Goal: Information Seeking & Learning: Learn about a topic

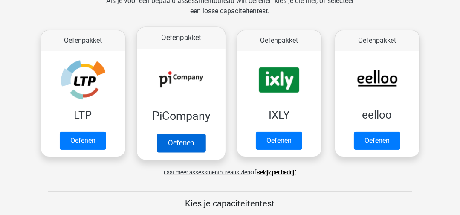
scroll to position [128, 0]
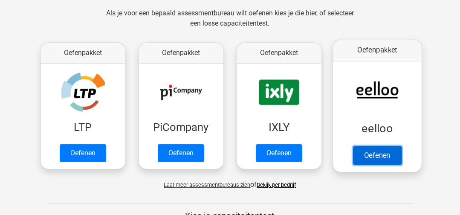
click at [392, 151] on link "Oefenen" at bounding box center [377, 155] width 49 height 19
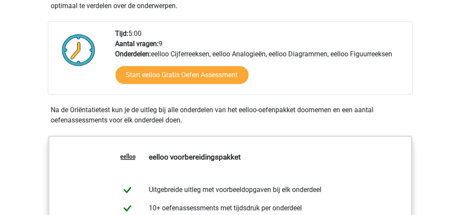
scroll to position [213, 0]
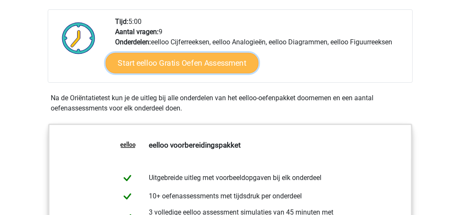
click at [223, 70] on link "Start eelloo Gratis Oefen Assessment" at bounding box center [181, 63] width 153 height 20
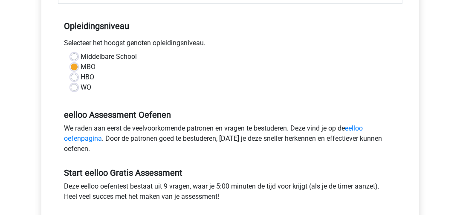
scroll to position [171, 0]
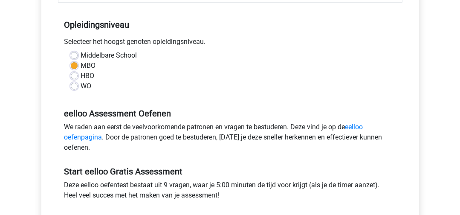
click at [81, 74] on label "HBO" at bounding box center [88, 76] width 14 height 10
click at [74, 74] on input "HBO" at bounding box center [74, 75] width 7 height 9
radio input "true"
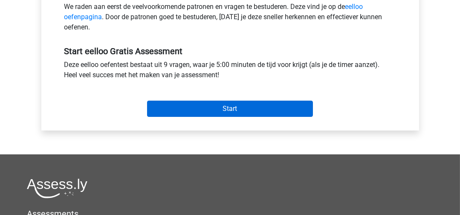
scroll to position [298, 0]
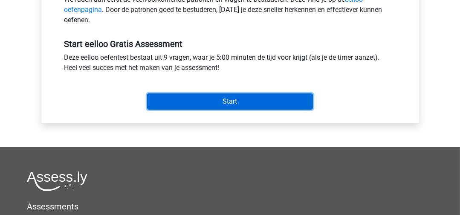
click at [166, 96] on input "Start" at bounding box center [230, 101] width 166 height 16
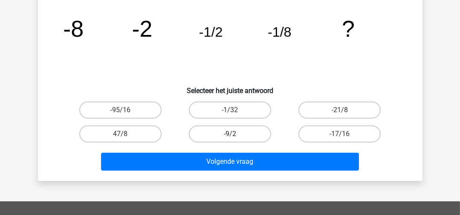
scroll to position [85, 0]
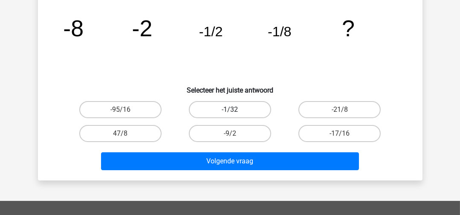
click at [214, 112] on label "-1/32" at bounding box center [230, 109] width 82 height 17
click at [230, 112] on input "-1/32" at bounding box center [233, 113] width 6 height 6
radio input "true"
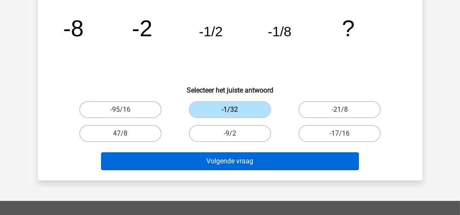
scroll to position [43, 0]
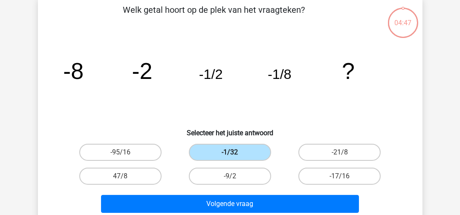
click at [222, 153] on label "-1/32" at bounding box center [230, 152] width 82 height 17
click at [230, 153] on input "-1/32" at bounding box center [233, 155] width 6 height 6
click at [278, 119] on icon "image/svg+xml -8 -2 -1/2 -1/8 ?" at bounding box center [230, 79] width 344 height 86
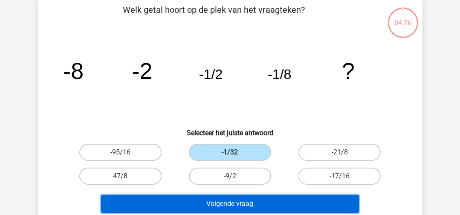
click at [259, 201] on button "Volgende vraag" at bounding box center [230, 204] width 258 height 18
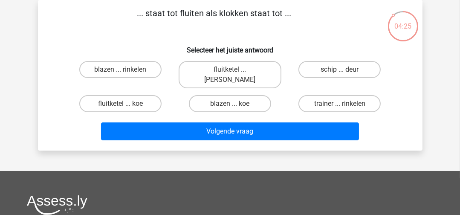
scroll to position [0, 0]
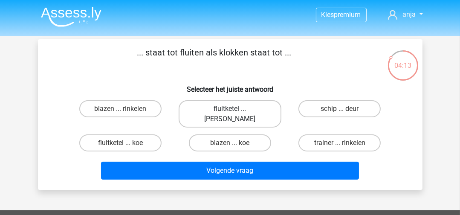
click at [210, 108] on label "fluitketel ... luiden" at bounding box center [230, 113] width 103 height 27
click at [230, 109] on input "fluitketel ... luiden" at bounding box center [233, 112] width 6 height 6
radio input "true"
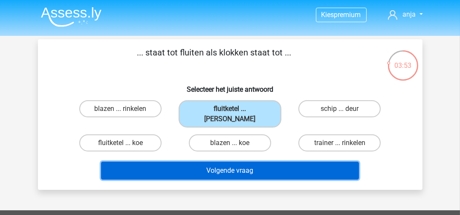
click at [229, 162] on button "Volgende vraag" at bounding box center [230, 171] width 258 height 18
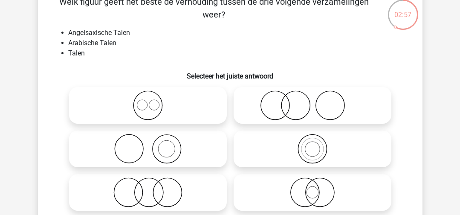
scroll to position [39, 0]
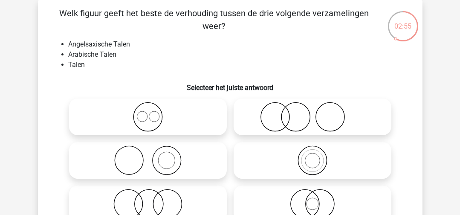
click at [150, 117] on icon at bounding box center [148, 117] width 151 height 30
click at [150, 113] on input "radio" at bounding box center [151, 110] width 6 height 6
radio input "true"
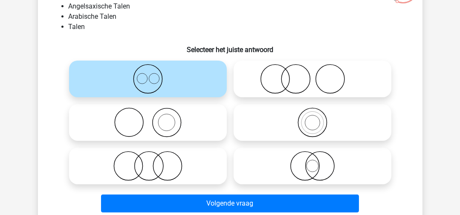
scroll to position [125, 0]
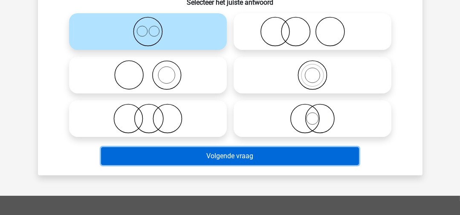
click at [198, 155] on button "Volgende vraag" at bounding box center [230, 156] width 258 height 18
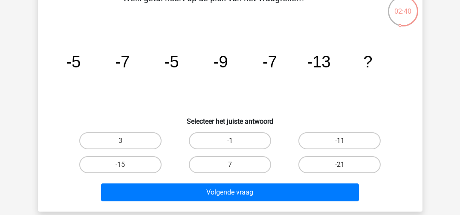
scroll to position [43, 0]
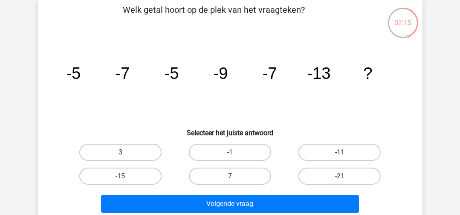
click at [345, 145] on label "-11" at bounding box center [340, 152] width 82 height 17
click at [345, 152] on input "-11" at bounding box center [343, 155] width 6 height 6
radio input "true"
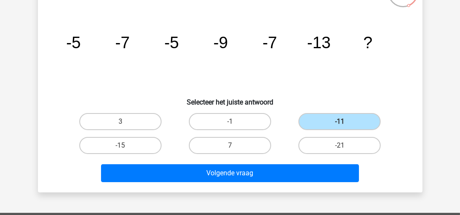
scroll to position [85, 0]
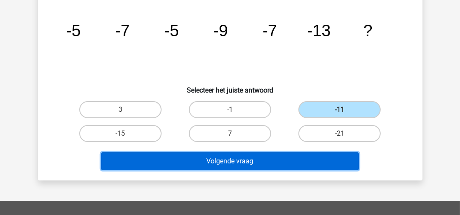
click at [253, 160] on button "Volgende vraag" at bounding box center [230, 161] width 258 height 18
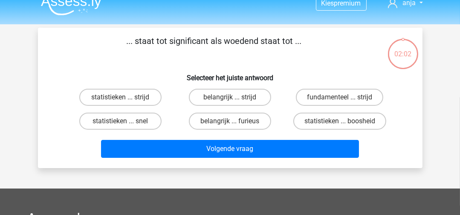
scroll to position [0, 0]
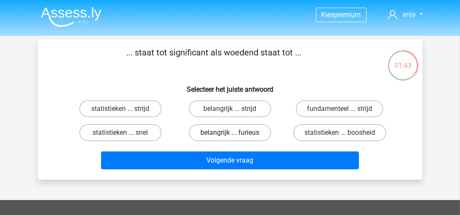
click at [259, 128] on label "belangrijk ... furieus" at bounding box center [230, 132] width 82 height 17
click at [235, 133] on input "belangrijk ... furieus" at bounding box center [233, 136] width 6 height 6
radio input "true"
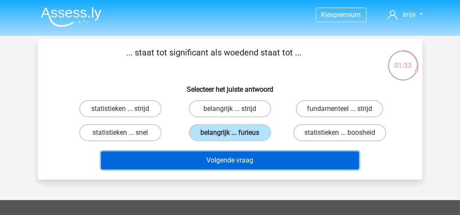
click at [273, 156] on button "Volgende vraag" at bounding box center [230, 160] width 258 height 18
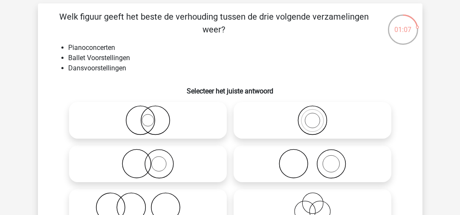
scroll to position [85, 0]
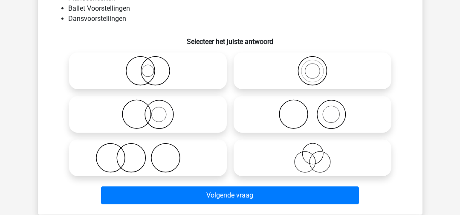
click at [305, 168] on icon at bounding box center [312, 158] width 151 height 30
click at [313, 154] on input "radio" at bounding box center [316, 151] width 6 height 6
radio input "true"
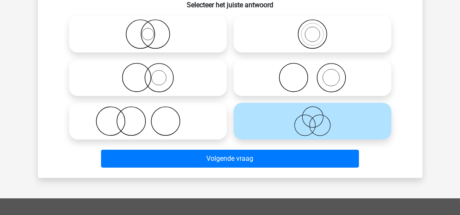
scroll to position [171, 0]
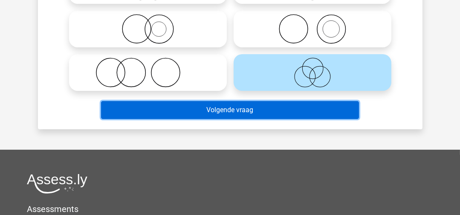
click at [260, 110] on button "Volgende vraag" at bounding box center [230, 110] width 258 height 18
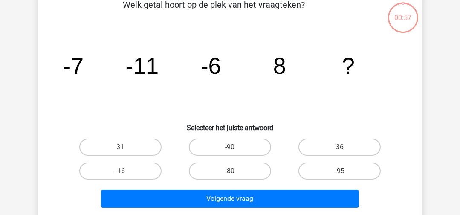
scroll to position [39, 0]
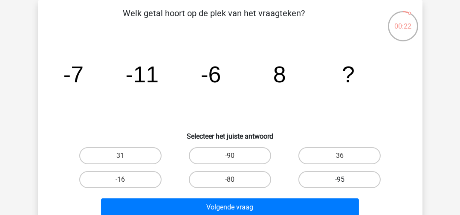
click at [334, 174] on label "-95" at bounding box center [340, 179] width 82 height 17
click at [340, 180] on input "-95" at bounding box center [343, 183] width 6 height 6
radio input "true"
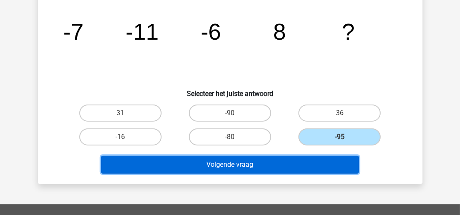
click at [298, 159] on button "Volgende vraag" at bounding box center [230, 165] width 258 height 18
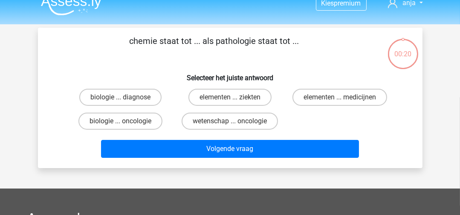
scroll to position [0, 0]
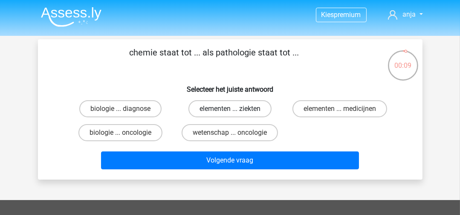
click at [233, 105] on label "elementen ... ziekten" at bounding box center [230, 108] width 83 height 17
click at [233, 109] on input "elementen ... ziekten" at bounding box center [233, 112] width 6 height 6
radio input "true"
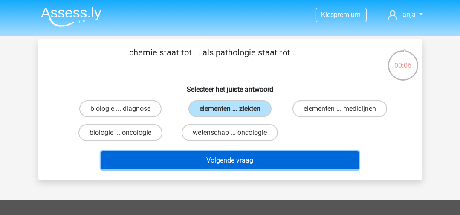
click at [227, 165] on button "Volgende vraag" at bounding box center [230, 160] width 258 height 18
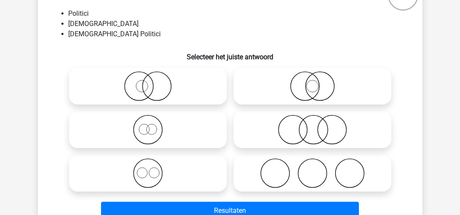
scroll to position [82, 0]
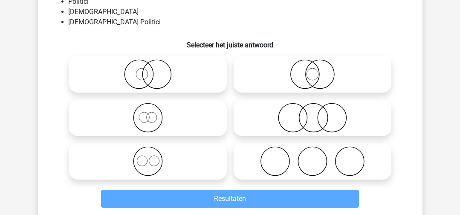
click at [316, 84] on icon at bounding box center [312, 74] width 151 height 30
click at [316, 70] on input "radio" at bounding box center [316, 67] width 6 height 6
radio input "true"
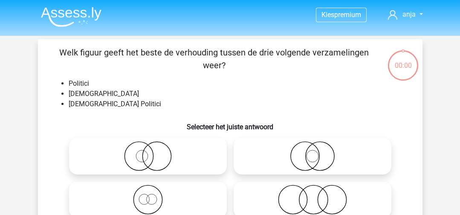
scroll to position [82, 0]
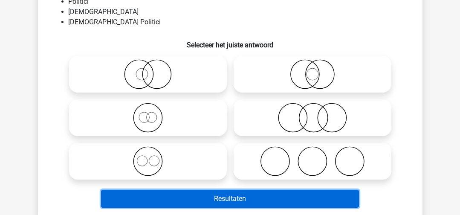
click at [267, 197] on button "Resultaten" at bounding box center [230, 199] width 258 height 18
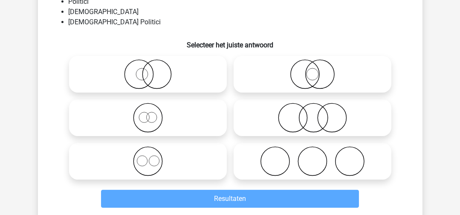
click at [285, 65] on icon at bounding box center [312, 74] width 151 height 30
click at [313, 65] on input "radio" at bounding box center [316, 67] width 6 height 6
radio input "true"
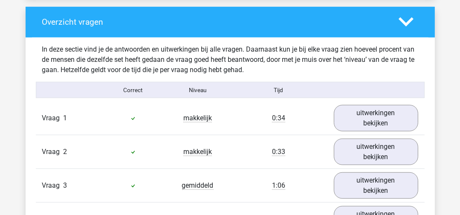
scroll to position [896, 0]
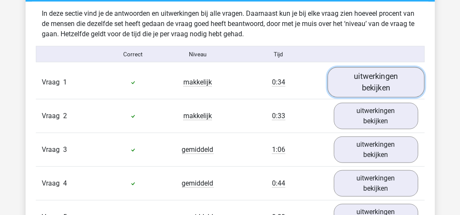
click at [401, 86] on link "uitwerkingen bekijken" at bounding box center [376, 82] width 97 height 30
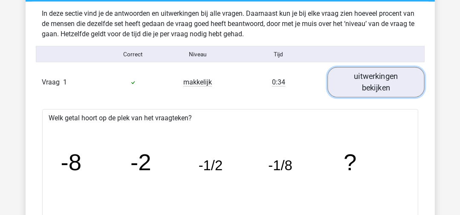
click at [401, 86] on link "uitwerkingen bekijken" at bounding box center [376, 82] width 97 height 30
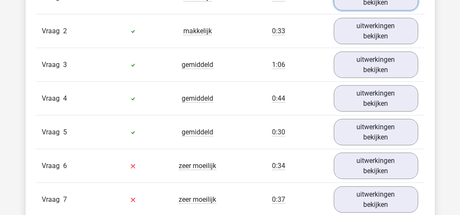
scroll to position [1024, 0]
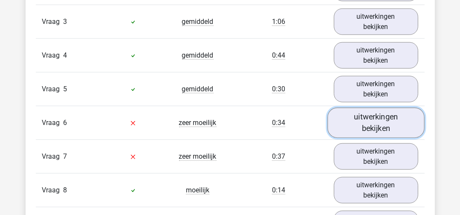
click at [367, 116] on link "uitwerkingen bekijken" at bounding box center [376, 123] width 97 height 30
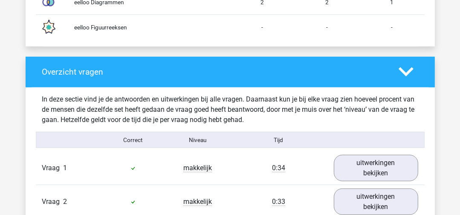
scroll to position [896, 0]
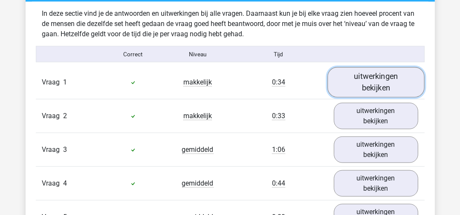
click at [370, 88] on link "uitwerkingen bekijken" at bounding box center [376, 82] width 97 height 30
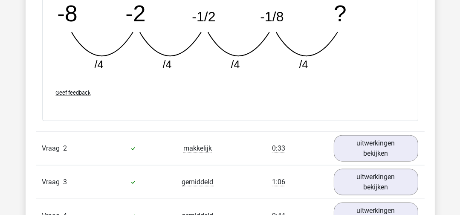
scroll to position [1280, 0]
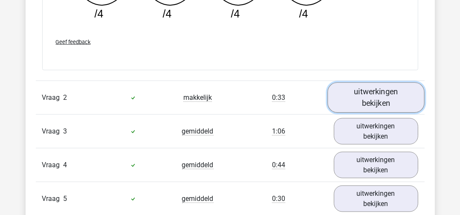
click at [361, 88] on link "uitwerkingen bekijken" at bounding box center [376, 97] width 97 height 30
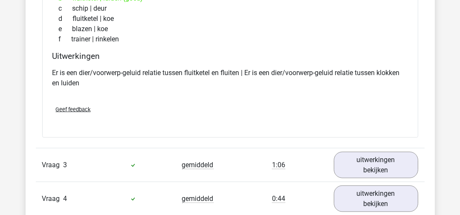
scroll to position [1450, 0]
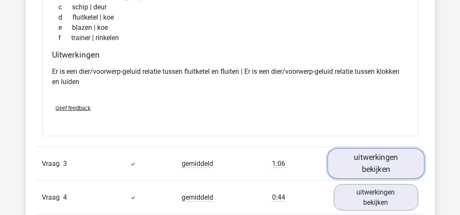
click at [384, 162] on link "uitwerkingen bekijken" at bounding box center [376, 163] width 97 height 30
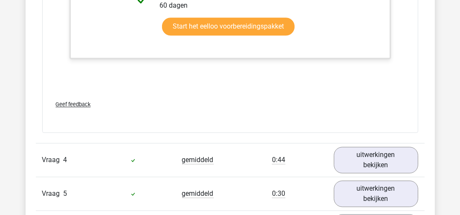
scroll to position [2048, 0]
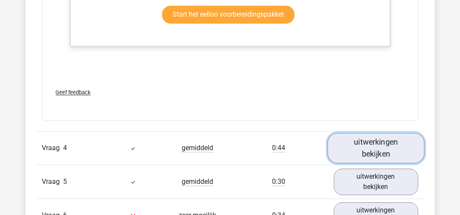
click at [358, 145] on link "uitwerkingen bekijken" at bounding box center [376, 148] width 97 height 30
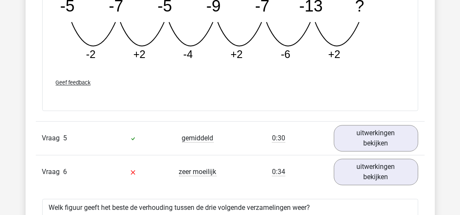
scroll to position [2517, 0]
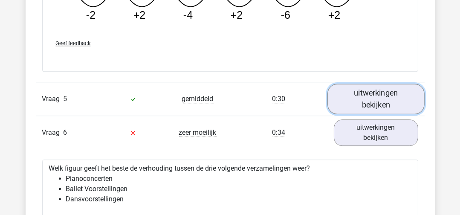
click at [384, 102] on link "uitwerkingen bekijken" at bounding box center [376, 99] width 97 height 30
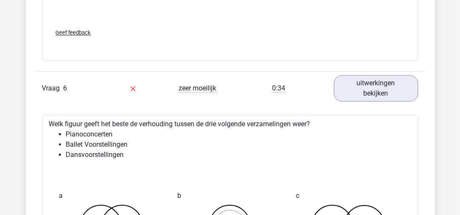
scroll to position [2986, 0]
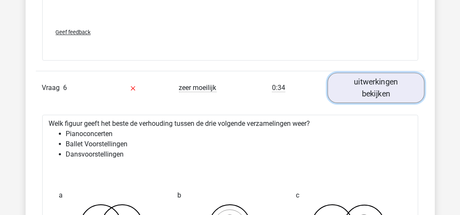
click at [354, 85] on link "uitwerkingen bekijken" at bounding box center [376, 88] width 97 height 30
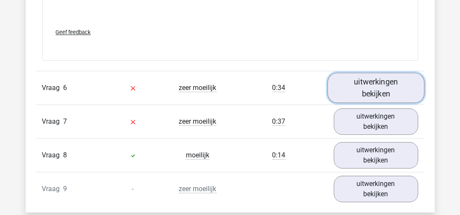
click at [354, 85] on link "uitwerkingen bekijken" at bounding box center [376, 88] width 97 height 30
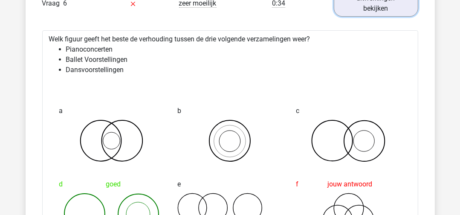
scroll to position [3072, 0]
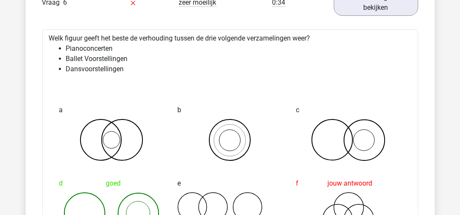
click at [76, 64] on li "Dansvoorstellingen" at bounding box center [239, 69] width 346 height 10
drag, startPoint x: 76, startPoint y: 62, endPoint x: 87, endPoint y: 62, distance: 11.9
click at [76, 64] on li "Dansvoorstellingen" at bounding box center [239, 69] width 346 height 10
drag, startPoint x: 107, startPoint y: 65, endPoint x: 132, endPoint y: 76, distance: 27.2
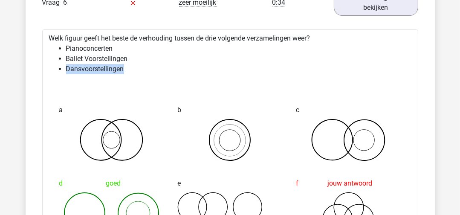
click at [108, 66] on li "Dansvoorstellingen" at bounding box center [239, 69] width 346 height 10
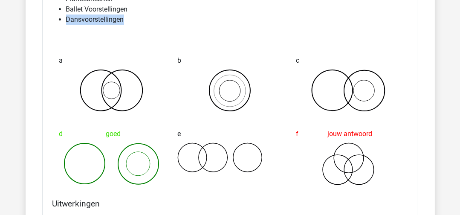
scroll to position [3157, 0]
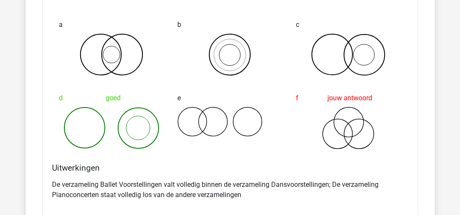
click at [187, 127] on icon at bounding box center [229, 122] width 105 height 30
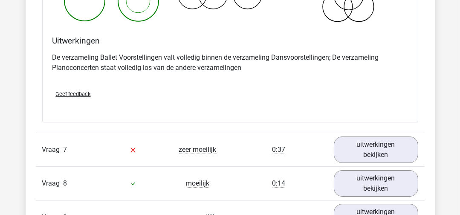
scroll to position [3285, 0]
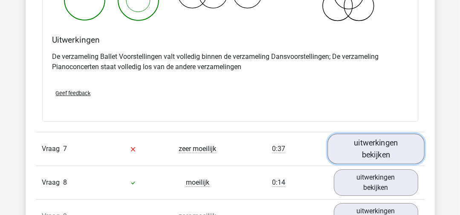
click at [392, 140] on link "uitwerkingen bekijken" at bounding box center [376, 149] width 97 height 30
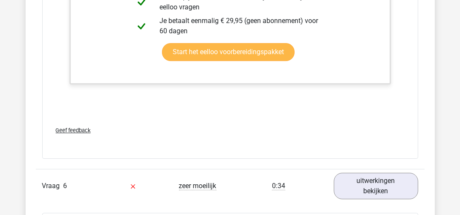
scroll to position [2858, 0]
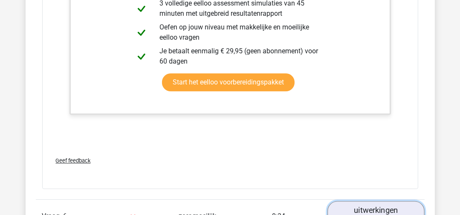
click at [358, 203] on link "uitwerkingen bekijken" at bounding box center [376, 216] width 97 height 30
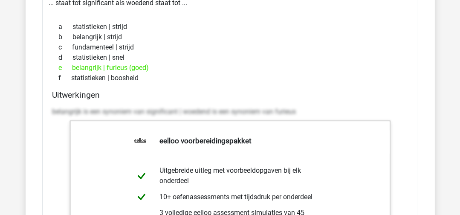
scroll to position [2560, 0]
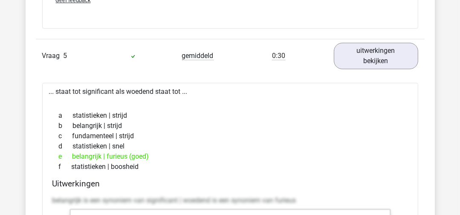
click at [357, 64] on div "Vraag 5 gemiddeld 0:30 uitwerkingen bekijken" at bounding box center [230, 56] width 389 height 34
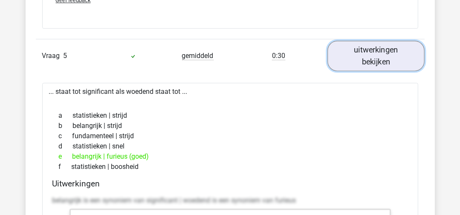
click at [357, 60] on link "uitwerkingen bekijken" at bounding box center [376, 56] width 97 height 30
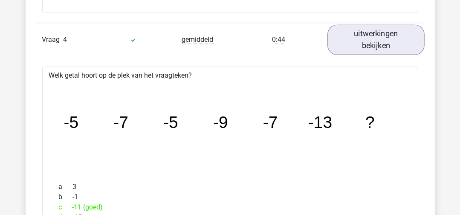
scroll to position [2090, 0]
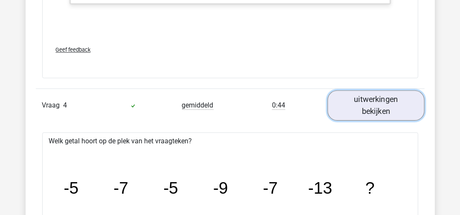
click at [375, 96] on link "uitwerkingen bekijken" at bounding box center [376, 105] width 97 height 30
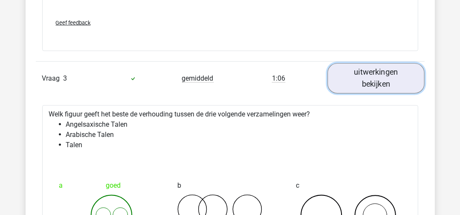
click at [370, 82] on link "uitwerkingen bekijken" at bounding box center [376, 78] width 97 height 30
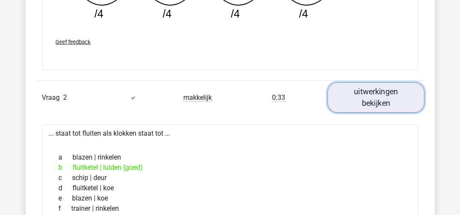
click at [374, 101] on link "uitwerkingen bekijken" at bounding box center [376, 97] width 97 height 30
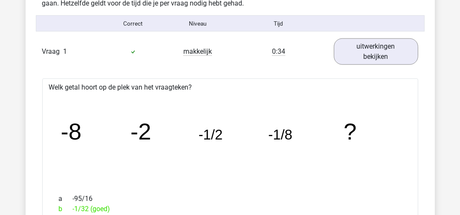
scroll to position [853, 0]
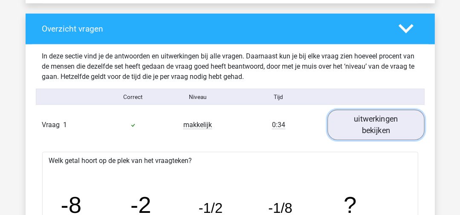
click at [394, 114] on link "uitwerkingen bekijken" at bounding box center [376, 125] width 97 height 30
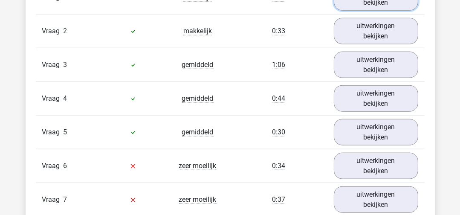
scroll to position [1024, 0]
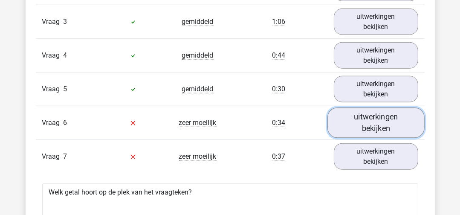
click at [367, 122] on link "uitwerkingen bekijken" at bounding box center [376, 123] width 97 height 30
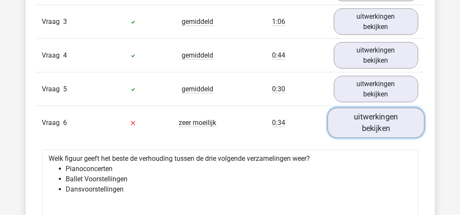
click at [383, 122] on link "uitwerkingen bekijken" at bounding box center [376, 123] width 97 height 30
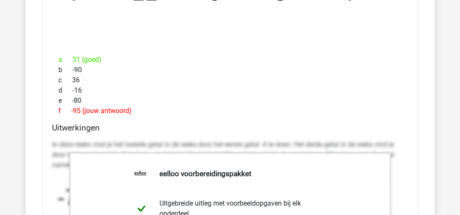
scroll to position [1280, 0]
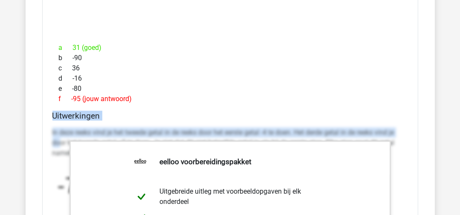
drag, startPoint x: 59, startPoint y: 135, endPoint x: 76, endPoint y: 157, distance: 27.7
click at [76, 157] on div "Welk getal hoort op de plek van het vraagteken? image/svg+xml -7 -11 -6 8 ? a 3…" at bounding box center [230, 173] width 376 height 492
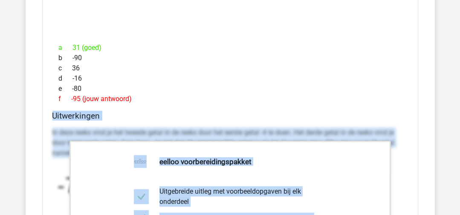
drag, startPoint x: 76, startPoint y: 157, endPoint x: 69, endPoint y: 146, distance: 13.0
click at [69, 146] on div "Welk getal hoort op de plek van het vraagteken? image/svg+xml -7 -11 -6 8 ? a 3…" at bounding box center [230, 173] width 376 height 492
drag, startPoint x: 69, startPoint y: 146, endPoint x: 61, endPoint y: 137, distance: 11.9
click at [61, 137] on p "In deze reeks vind je het tweede getal in de reeks door het eerste getal -4 te …" at bounding box center [230, 143] width 356 height 31
drag, startPoint x: 183, startPoint y: 114, endPoint x: 198, endPoint y: 114, distance: 14.9
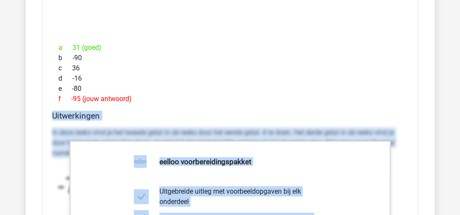
click at [183, 114] on h4 "Uitwerkingen" at bounding box center [230, 116] width 356 height 10
click at [308, 111] on h4 "Uitwerkingen" at bounding box center [230, 116] width 356 height 10
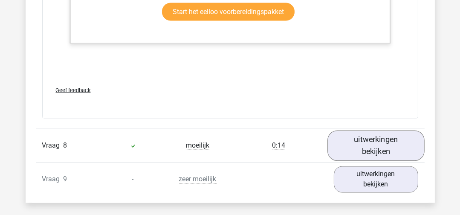
scroll to position [1621, 0]
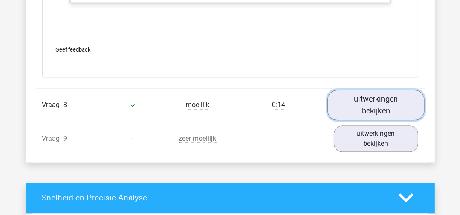
click at [356, 101] on link "uitwerkingen bekijken" at bounding box center [376, 105] width 97 height 30
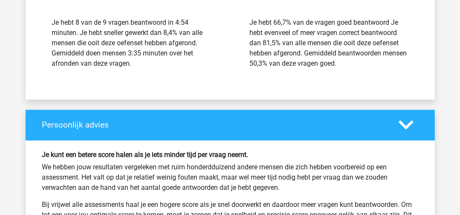
scroll to position [2218, 0]
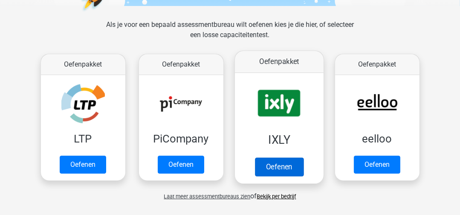
scroll to position [128, 0]
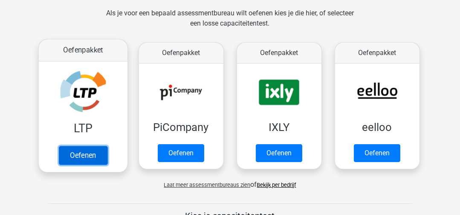
click at [82, 155] on link "Oefenen" at bounding box center [82, 155] width 49 height 19
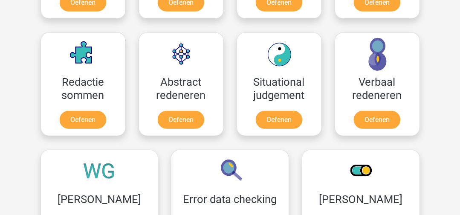
scroll to position [639, 0]
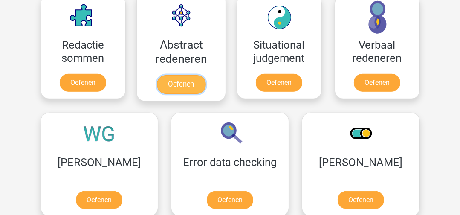
click at [182, 79] on link "Oefenen" at bounding box center [181, 84] width 49 height 19
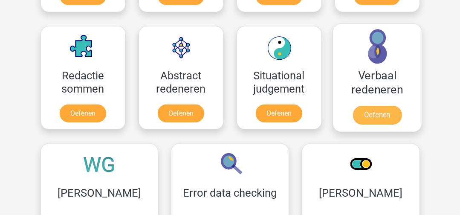
scroll to position [597, 0]
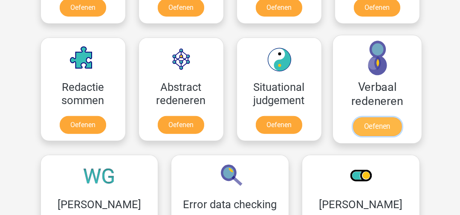
click at [381, 127] on link "Oefenen" at bounding box center [377, 126] width 49 height 19
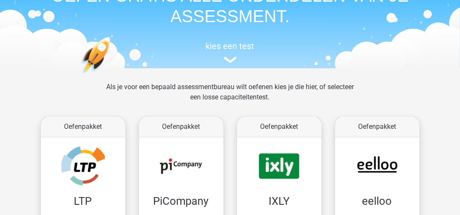
scroll to position [128, 0]
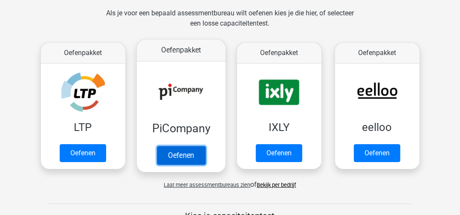
click at [165, 151] on link "Oefenen" at bounding box center [181, 155] width 49 height 19
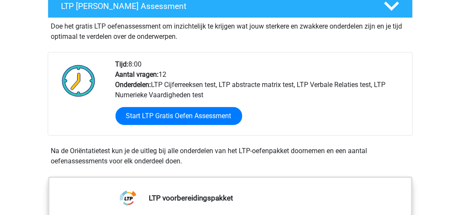
scroll to position [213, 0]
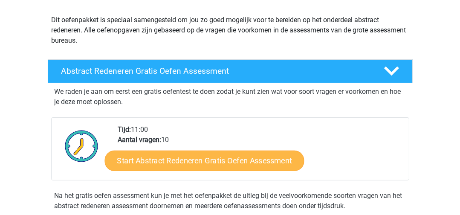
scroll to position [128, 0]
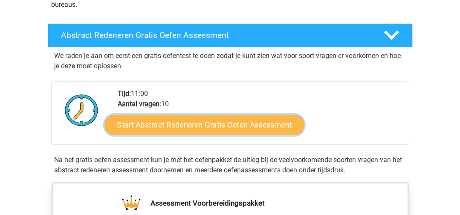
click at [226, 126] on link "Start Abstract Redeneren Gratis Oefen Assessment" at bounding box center [205, 124] width 200 height 20
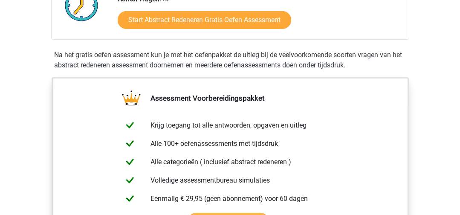
scroll to position [256, 0]
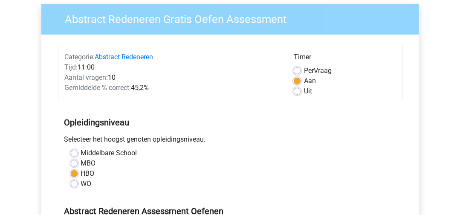
scroll to position [85, 0]
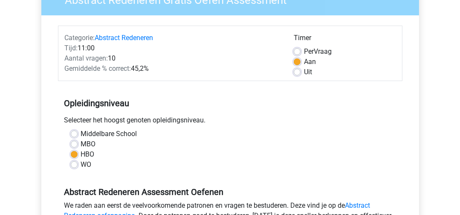
click at [304, 75] on label "Uit" at bounding box center [308, 72] width 8 height 10
click at [296, 75] on input "Uit" at bounding box center [297, 71] width 7 height 9
radio input "true"
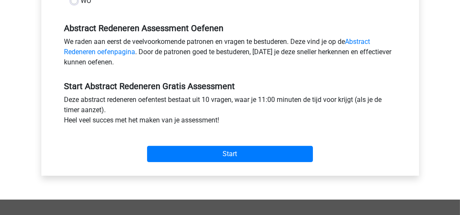
scroll to position [256, 0]
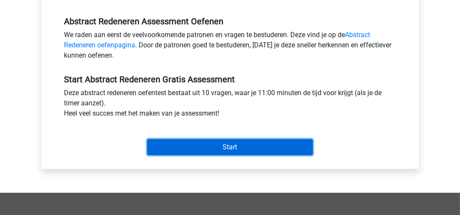
click at [244, 148] on input "Start" at bounding box center [230, 147] width 166 height 16
click at [199, 148] on input "Start" at bounding box center [230, 147] width 166 height 16
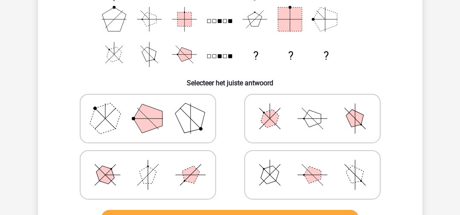
scroll to position [123, 0]
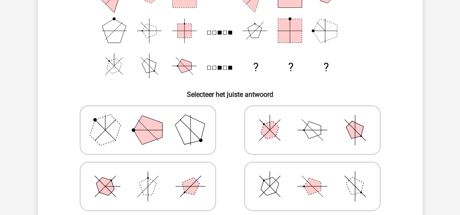
click at [299, 175] on icon at bounding box center [313, 186] width 128 height 43
click at [313, 175] on input "radio" at bounding box center [316, 173] width 6 height 6
radio input "true"
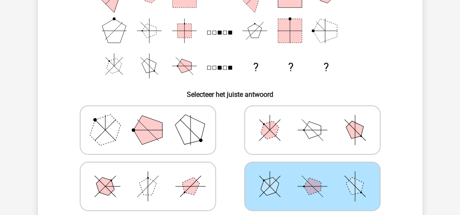
scroll to position [251, 0]
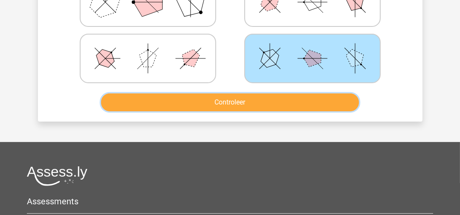
click at [257, 96] on button "Controleer" at bounding box center [230, 102] width 258 height 18
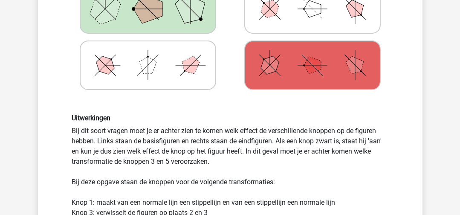
scroll to position [80, 0]
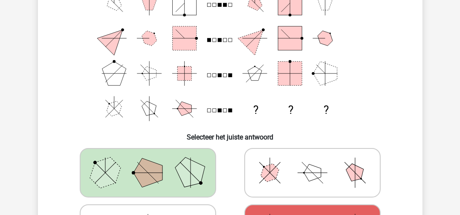
drag, startPoint x: 219, startPoint y: 112, endPoint x: 238, endPoint y: 114, distance: 19.3
click at [220, 113] on icon "? ? ?" at bounding box center [230, 55] width 344 height 141
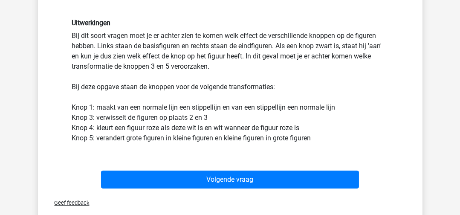
scroll to position [341, 0]
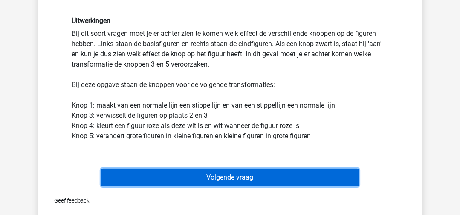
click at [225, 174] on button "Volgende vraag" at bounding box center [230, 178] width 258 height 18
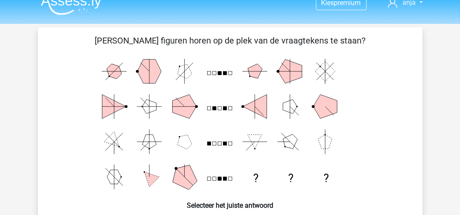
scroll to position [0, 0]
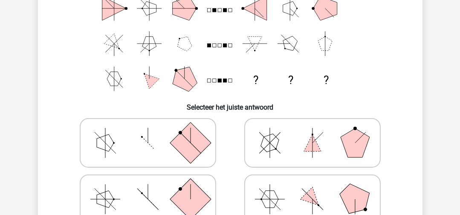
scroll to position [128, 0]
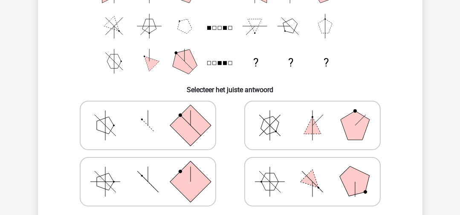
click at [210, 190] on icon at bounding box center [148, 181] width 128 height 43
click at [154, 171] on input "radio" at bounding box center [151, 169] width 6 height 6
radio input "true"
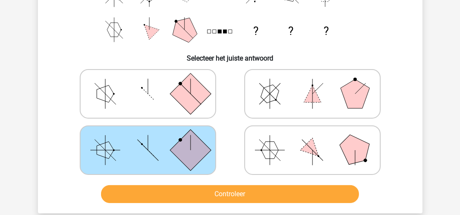
scroll to position [171, 0]
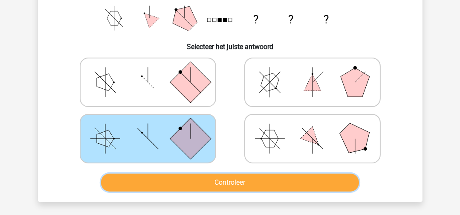
click at [220, 182] on button "Controleer" at bounding box center [230, 183] width 258 height 18
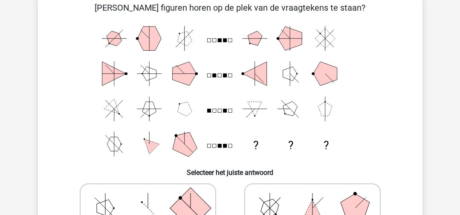
scroll to position [0, 0]
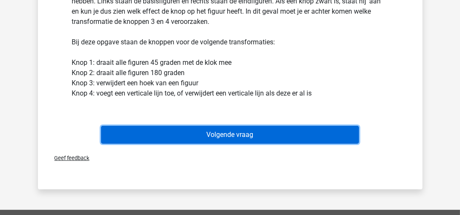
click at [216, 138] on button "Volgende vraag" at bounding box center [230, 135] width 258 height 18
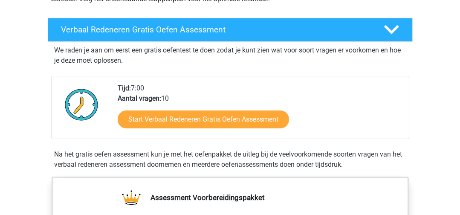
scroll to position [171, 0]
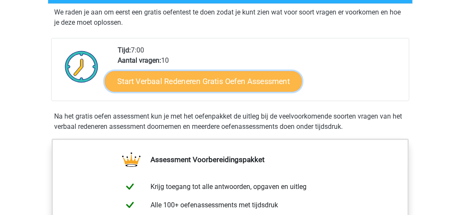
click at [250, 81] on link "Start Verbaal Redeneren Gratis Oefen Assessment" at bounding box center [203, 81] width 197 height 20
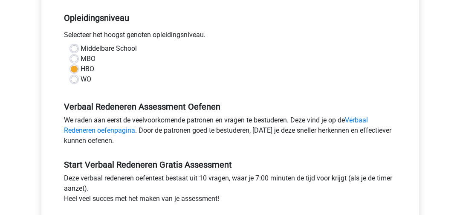
scroll to position [256, 0]
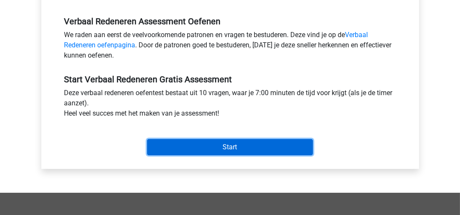
click at [225, 153] on input "Start" at bounding box center [230, 147] width 166 height 16
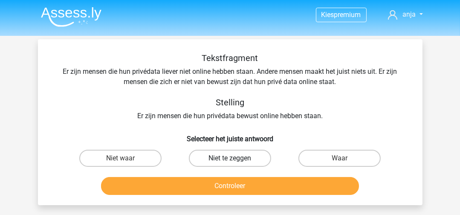
click at [249, 160] on label "Niet te zeggen" at bounding box center [230, 158] width 82 height 17
click at [235, 160] on input "Niet te zeggen" at bounding box center [233, 161] width 6 height 6
radio input "true"
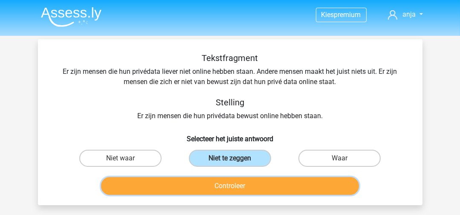
click at [235, 181] on button "Controleer" at bounding box center [230, 186] width 258 height 18
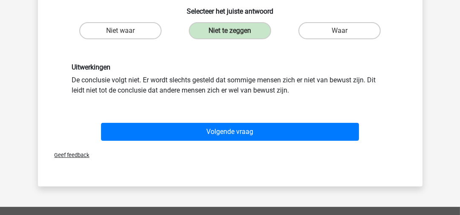
scroll to position [85, 0]
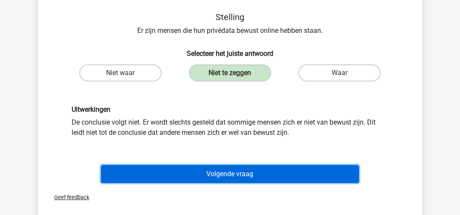
click at [228, 172] on button "Volgende vraag" at bounding box center [230, 174] width 258 height 18
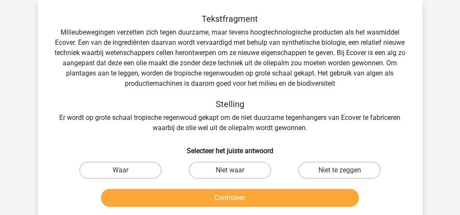
scroll to position [39, 0]
click at [122, 169] on label "Waar" at bounding box center [120, 170] width 82 height 17
click at [122, 170] on input "Waar" at bounding box center [123, 173] width 6 height 6
radio input "true"
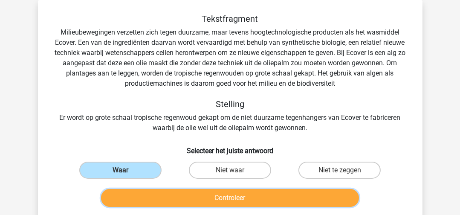
click at [135, 190] on button "Controleer" at bounding box center [230, 198] width 258 height 18
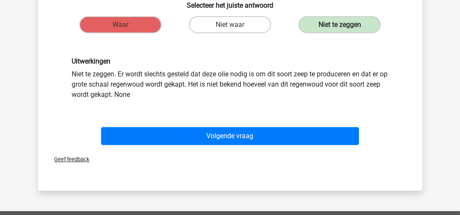
scroll to position [210, 0]
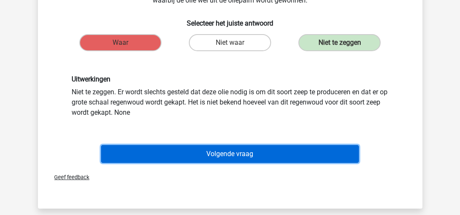
click at [217, 153] on button "Volgende vraag" at bounding box center [230, 154] width 258 height 18
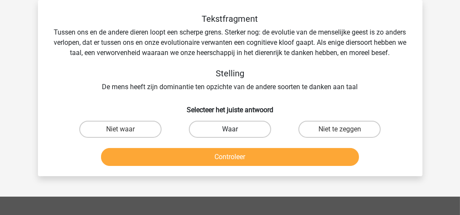
scroll to position [0, 0]
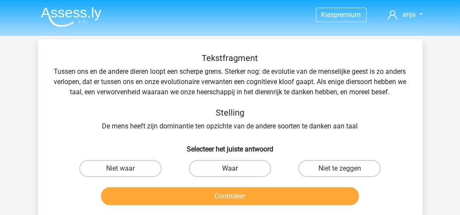
drag, startPoint x: 251, startPoint y: 177, endPoint x: 256, endPoint y: 189, distance: 12.3
click at [251, 177] on label "Waar" at bounding box center [230, 168] width 82 height 17
click at [235, 174] on input "Waar" at bounding box center [233, 172] width 6 height 6
radio input "true"
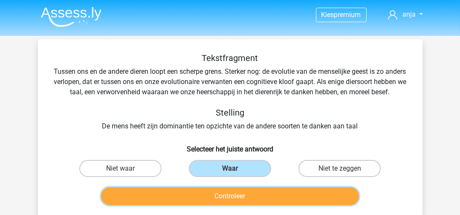
click at [258, 205] on button "Controleer" at bounding box center [230, 196] width 258 height 18
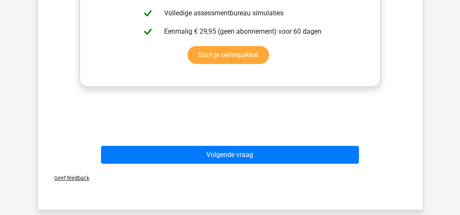
scroll to position [341, 0]
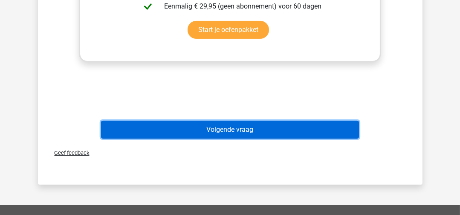
click at [291, 139] on button "Volgende vraag" at bounding box center [230, 130] width 258 height 18
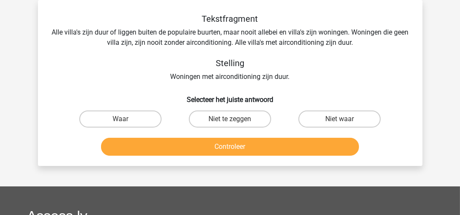
scroll to position [0, 0]
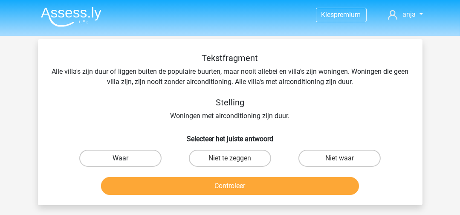
click at [128, 160] on label "Waar" at bounding box center [120, 158] width 82 height 17
click at [126, 160] on input "Waar" at bounding box center [123, 161] width 6 height 6
radio input "true"
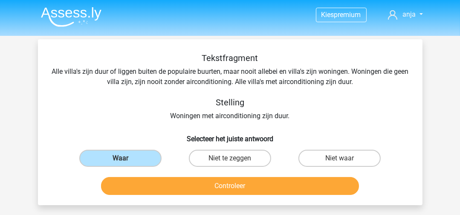
drag, startPoint x: 211, startPoint y: 160, endPoint x: 214, endPoint y: 169, distance: 9.4
click at [211, 160] on label "Niet te zeggen" at bounding box center [230, 158] width 82 height 17
click at [230, 160] on input "Niet te zeggen" at bounding box center [233, 161] width 6 height 6
radio input "true"
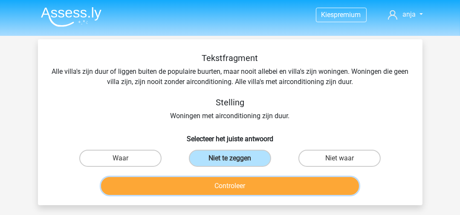
click at [212, 177] on button "Controleer" at bounding box center [230, 186] width 258 height 18
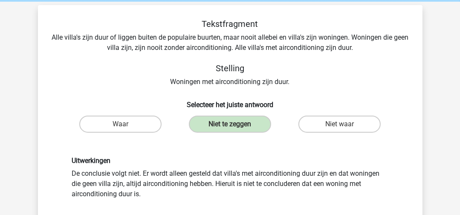
scroll to position [85, 0]
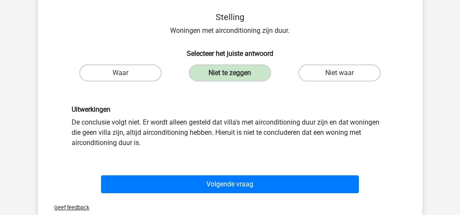
click at [119, 146] on div "Uitwerkingen De conclusie volgt niet. Er wordt alleen gesteld dat villa's met a…" at bounding box center [230, 126] width 329 height 42
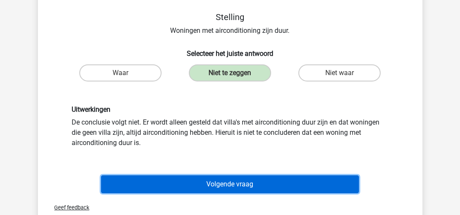
click at [197, 182] on button "Volgende vraag" at bounding box center [230, 184] width 258 height 18
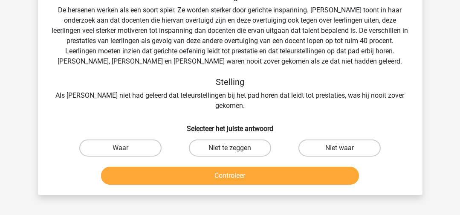
scroll to position [39, 0]
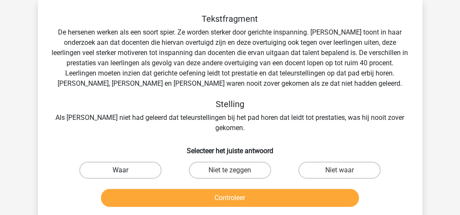
click at [133, 163] on label "Waar" at bounding box center [120, 170] width 82 height 17
click at [126, 170] on input "Waar" at bounding box center [123, 173] width 6 height 6
radio input "true"
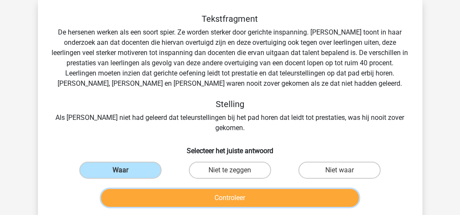
click at [160, 189] on button "Controleer" at bounding box center [230, 198] width 258 height 18
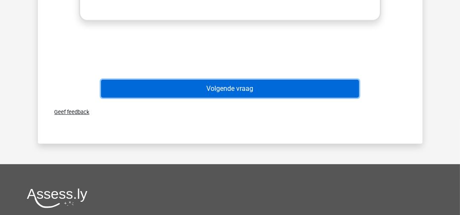
click at [234, 80] on button "Volgende vraag" at bounding box center [230, 89] width 258 height 18
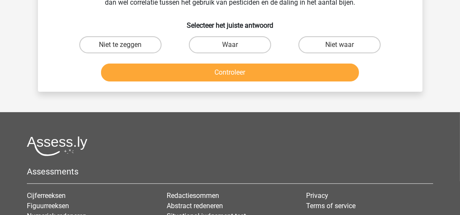
scroll to position [0, 0]
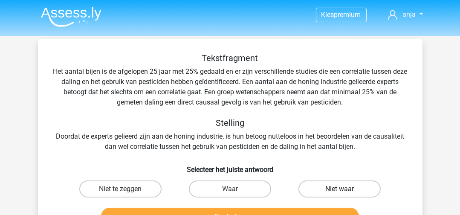
click at [337, 195] on label "Niet waar" at bounding box center [340, 188] width 82 height 17
click at [340, 195] on input "Niet waar" at bounding box center [343, 192] width 6 height 6
radio input "true"
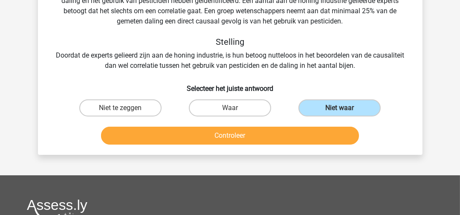
scroll to position [85, 0]
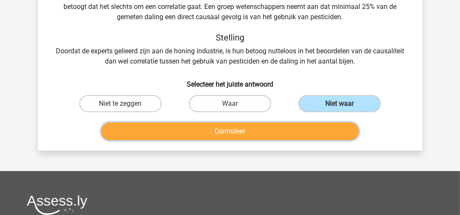
click at [308, 130] on button "Controleer" at bounding box center [230, 131] width 258 height 18
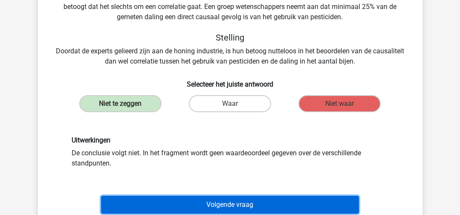
click at [270, 197] on div "Tekstfragment Het aantal bijen is de afgelopen 25 jaar met 25% gedaald en er zi…" at bounding box center [230, 92] width 378 height 249
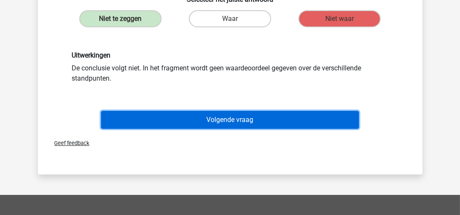
scroll to position [213, 0]
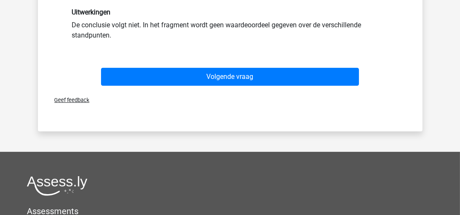
click at [223, 93] on div "Geef feedback" at bounding box center [230, 100] width 378 height 22
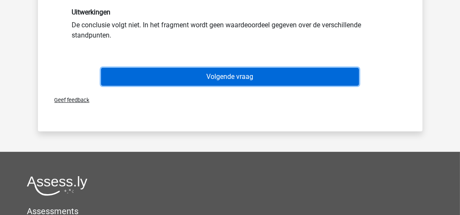
click at [221, 80] on button "Volgende vraag" at bounding box center [230, 77] width 258 height 18
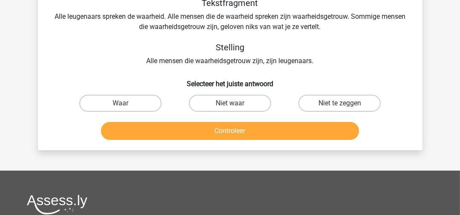
scroll to position [39, 0]
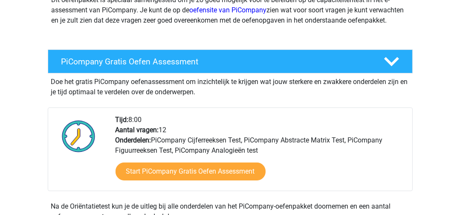
scroll to position [213, 0]
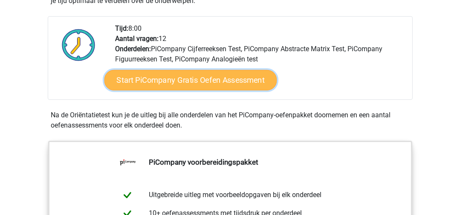
click at [171, 88] on link "Start PiCompany Gratis Oefen Assessment" at bounding box center [190, 80] width 173 height 20
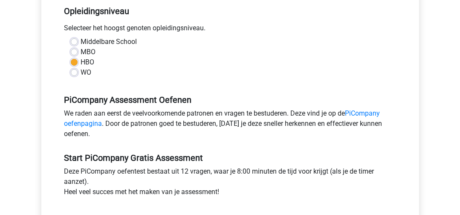
scroll to position [256, 0]
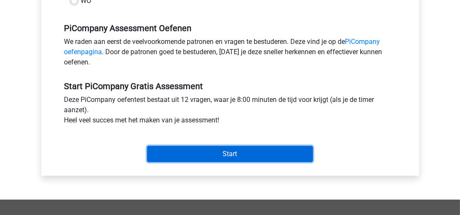
click at [216, 162] on input "Start" at bounding box center [230, 154] width 166 height 16
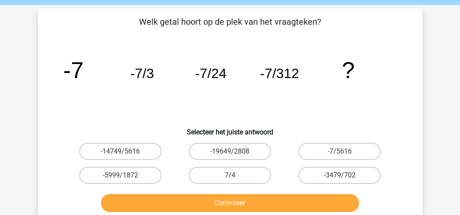
scroll to position [43, 0]
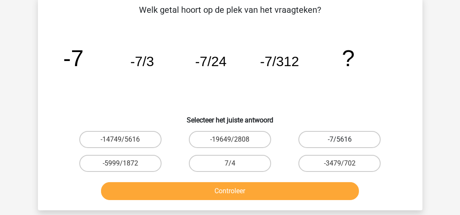
click at [326, 139] on label "-7/5616" at bounding box center [340, 139] width 82 height 17
click at [340, 139] on input "-7/5616" at bounding box center [343, 142] width 6 height 6
radio input "true"
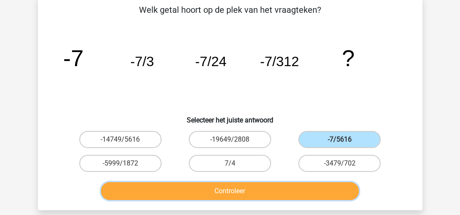
click at [303, 194] on button "Controleer" at bounding box center [230, 191] width 258 height 18
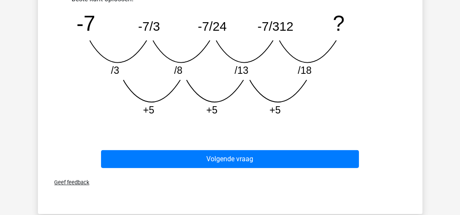
scroll to position [298, 0]
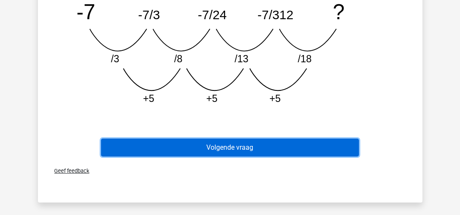
click at [238, 147] on button "Volgende vraag" at bounding box center [230, 148] width 258 height 18
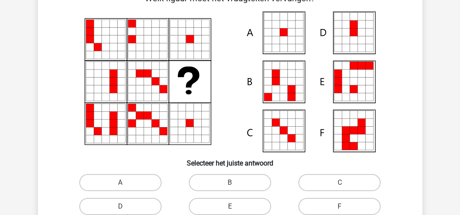
scroll to position [39, 0]
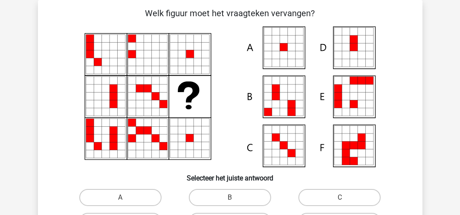
click at [287, 58] on icon at bounding box center [230, 96] width 344 height 141
click at [144, 194] on label "A" at bounding box center [120, 197] width 82 height 17
click at [126, 198] on input "A" at bounding box center [123, 201] width 6 height 6
radio input "true"
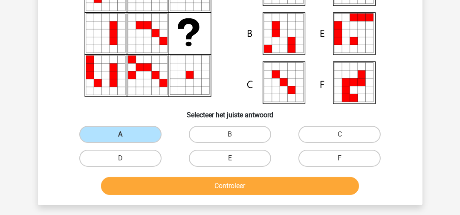
scroll to position [125, 0]
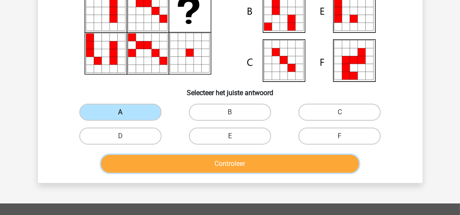
click at [288, 170] on button "Controleer" at bounding box center [230, 164] width 258 height 18
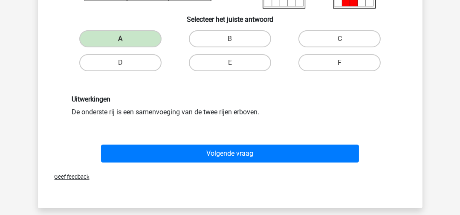
scroll to position [210, 0]
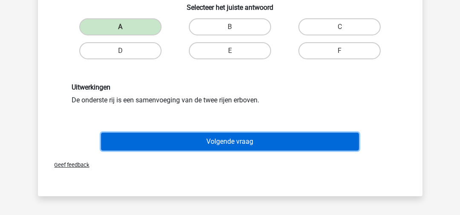
click at [291, 142] on button "Volgende vraag" at bounding box center [230, 142] width 258 height 18
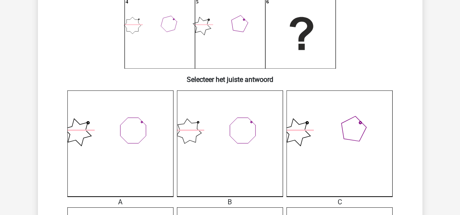
scroll to position [213, 0]
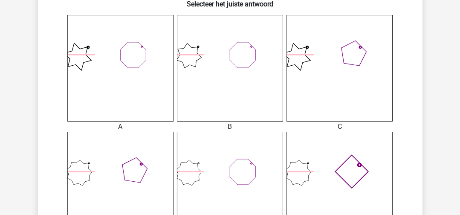
click at [376, 172] on icon at bounding box center [340, 185] width 106 height 106
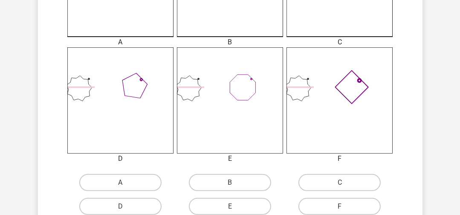
scroll to position [298, 0]
click at [345, 206] on input "F" at bounding box center [343, 209] width 6 height 6
radio input "true"
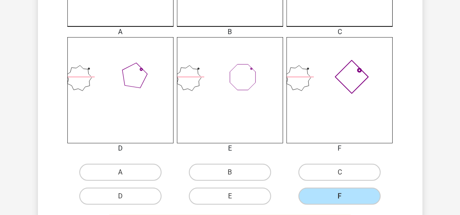
scroll to position [341, 0]
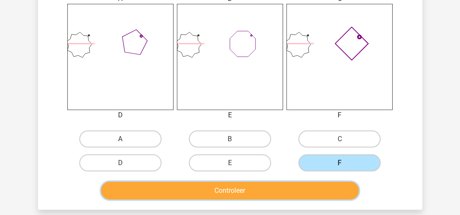
click at [269, 186] on button "Controleer" at bounding box center [230, 191] width 258 height 18
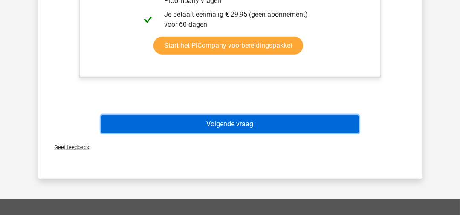
click at [261, 124] on button "Volgende vraag" at bounding box center [230, 124] width 258 height 18
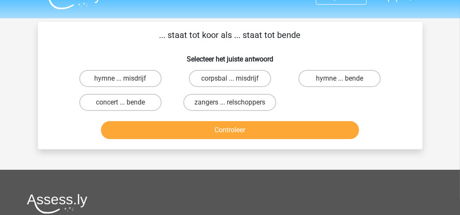
scroll to position [0, 0]
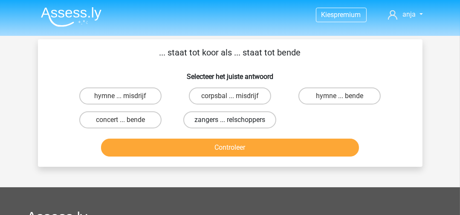
click at [224, 122] on label "zangers ... relschoppers" at bounding box center [229, 119] width 93 height 17
click at [230, 122] on input "zangers ... relschoppers" at bounding box center [233, 123] width 6 height 6
radio input "true"
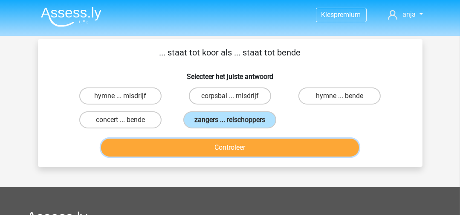
click at [229, 140] on button "Controleer" at bounding box center [230, 148] width 258 height 18
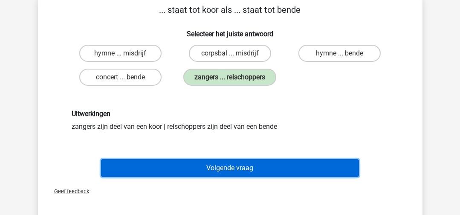
click at [231, 165] on button "Volgende vraag" at bounding box center [230, 168] width 258 height 18
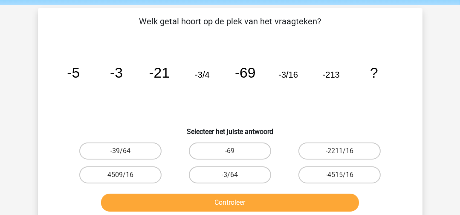
scroll to position [43, 0]
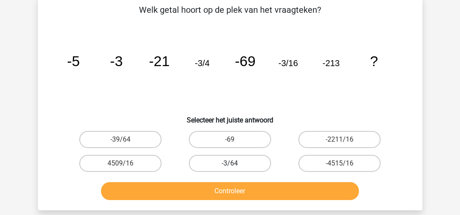
click at [215, 160] on label "-3/64" at bounding box center [230, 163] width 82 height 17
click at [230, 163] on input "-3/64" at bounding box center [233, 166] width 6 height 6
radio input "true"
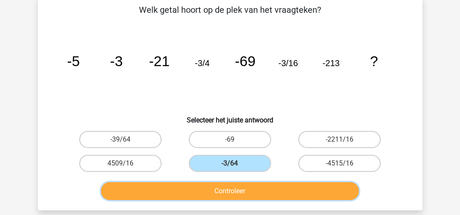
click at [227, 183] on button "Controleer" at bounding box center [230, 191] width 258 height 18
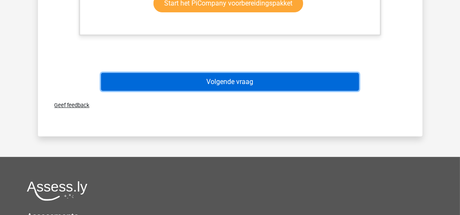
click at [253, 81] on button "Volgende vraag" at bounding box center [230, 82] width 258 height 18
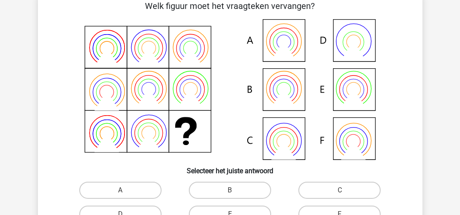
scroll to position [39, 0]
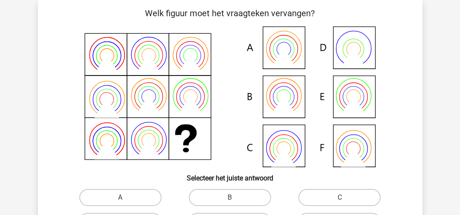
click at [278, 96] on icon at bounding box center [230, 96] width 344 height 141
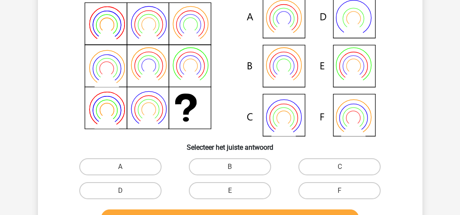
scroll to position [82, 0]
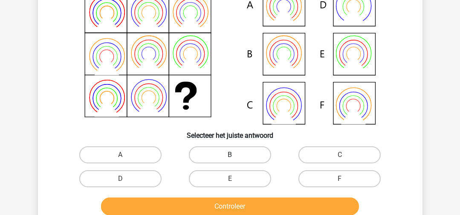
click at [241, 154] on label "B" at bounding box center [230, 154] width 82 height 17
click at [235, 155] on input "B" at bounding box center [233, 158] width 6 height 6
radio input "true"
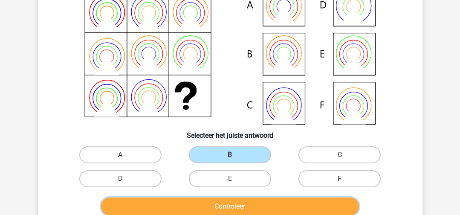
click at [246, 206] on button "Controleer" at bounding box center [230, 207] width 258 height 18
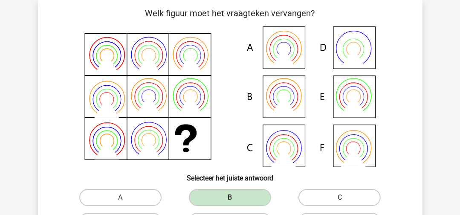
scroll to position [0, 0]
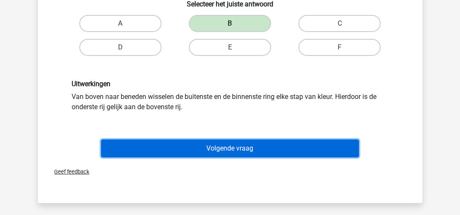
click at [258, 143] on button "Volgende vraag" at bounding box center [230, 148] width 258 height 18
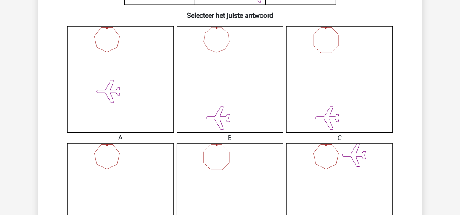
scroll to position [256, 0]
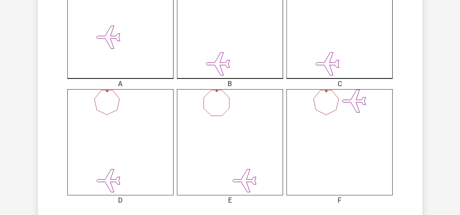
click at [252, 157] on icon at bounding box center [230, 142] width 106 height 106
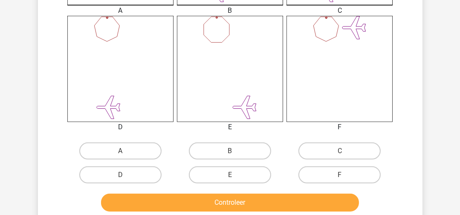
scroll to position [384, 0]
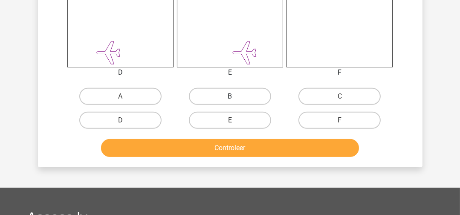
click at [213, 93] on label "B" at bounding box center [230, 96] width 82 height 17
click at [230, 96] on input "B" at bounding box center [233, 99] width 6 height 6
radio input "true"
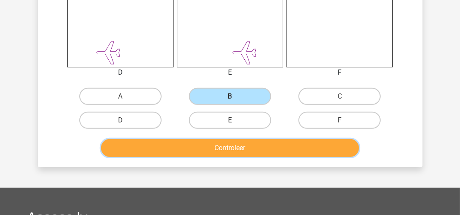
click at [203, 143] on button "Controleer" at bounding box center [230, 148] width 258 height 18
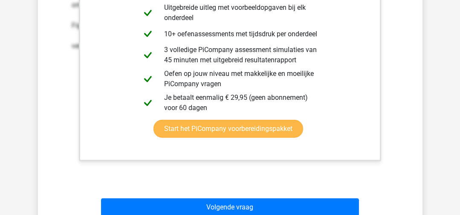
scroll to position [725, 0]
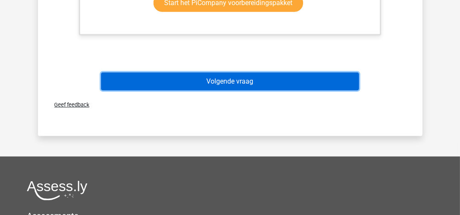
click at [218, 80] on button "Volgende vraag" at bounding box center [230, 82] width 258 height 18
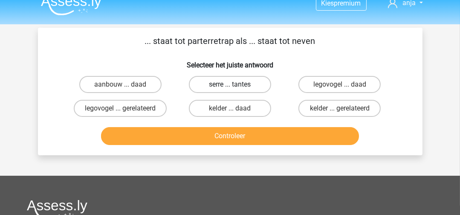
scroll to position [0, 0]
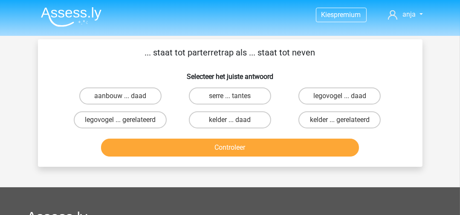
click at [201, 53] on p "... staat tot parterretrap als ... staat tot neven" at bounding box center [230, 52] width 357 height 13
click at [202, 53] on p "... staat tot parterretrap als ... staat tot neven" at bounding box center [230, 52] width 357 height 13
copy p "parterretrap"
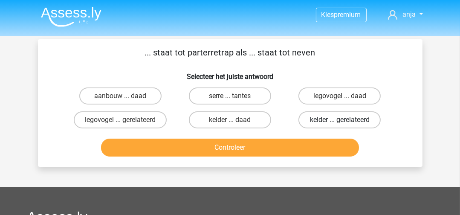
click at [374, 126] on label "kelder ... gerelateerd" at bounding box center [340, 119] width 82 height 17
click at [346, 125] on input "kelder ... gerelateerd" at bounding box center [343, 123] width 6 height 6
radio input "true"
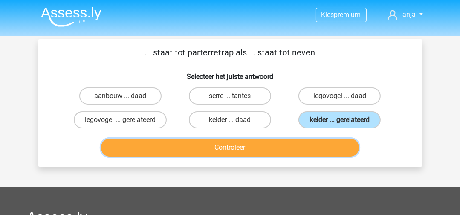
click at [328, 146] on button "Controleer" at bounding box center [230, 148] width 258 height 18
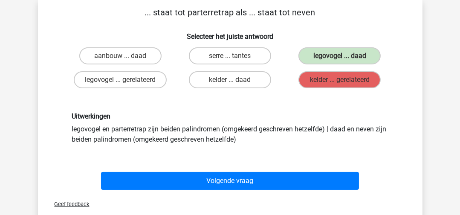
scroll to position [85, 0]
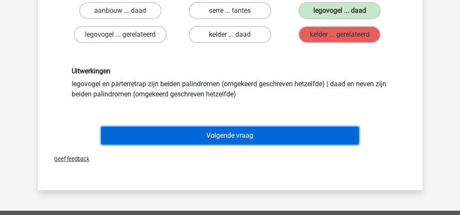
click at [338, 128] on button "Volgende vraag" at bounding box center [230, 136] width 258 height 18
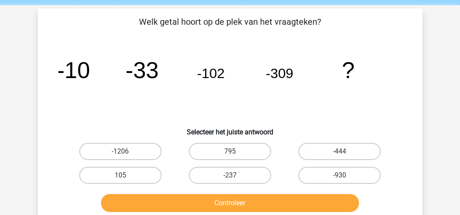
scroll to position [43, 0]
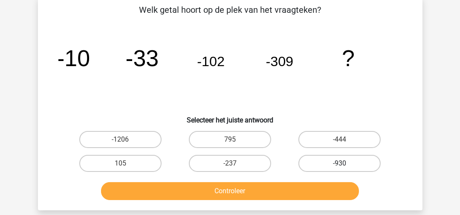
click at [325, 166] on label "-930" at bounding box center [340, 163] width 82 height 17
click at [340, 166] on input "-930" at bounding box center [343, 166] width 6 height 6
radio input "true"
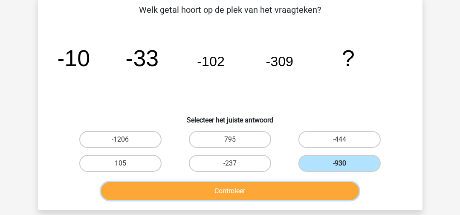
click at [299, 192] on button "Controleer" at bounding box center [230, 191] width 258 height 18
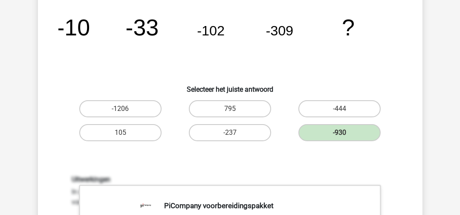
scroll to position [85, 0]
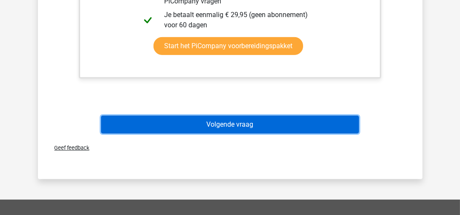
click at [262, 121] on button "Volgende vraag" at bounding box center [230, 125] width 258 height 18
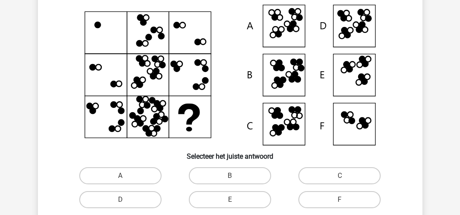
scroll to position [43, 0]
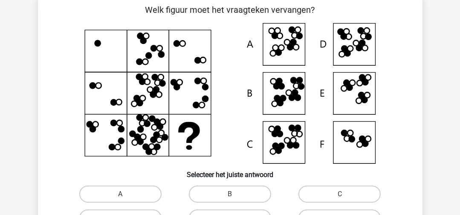
click at [292, 102] on icon at bounding box center [230, 93] width 344 height 141
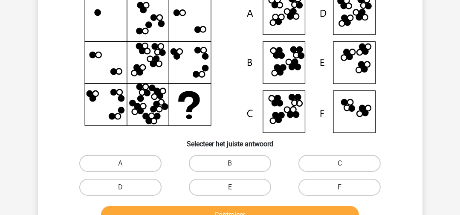
scroll to position [85, 0]
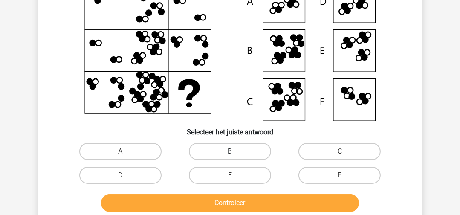
click at [242, 148] on label "B" at bounding box center [230, 151] width 82 height 17
click at [235, 151] on input "B" at bounding box center [233, 154] width 6 height 6
radio input "true"
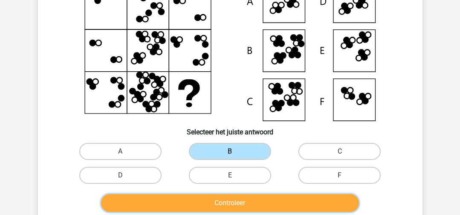
click at [234, 200] on button "Controleer" at bounding box center [230, 203] width 258 height 18
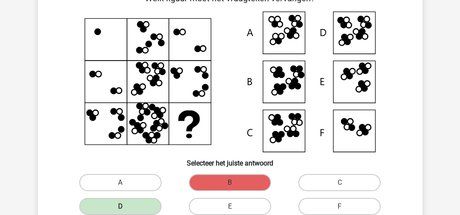
scroll to position [43, 0]
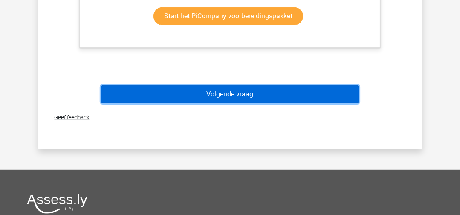
click at [272, 92] on button "Volgende vraag" at bounding box center [230, 94] width 258 height 18
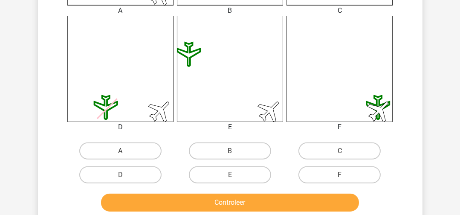
scroll to position [427, 0]
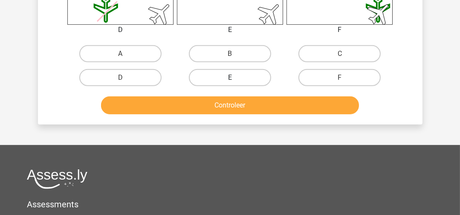
click at [254, 75] on label "E" at bounding box center [230, 77] width 82 height 17
click at [235, 78] on input "E" at bounding box center [233, 81] width 6 height 6
radio input "true"
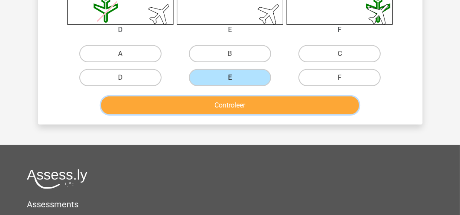
click at [243, 106] on button "Controleer" at bounding box center [230, 105] width 258 height 18
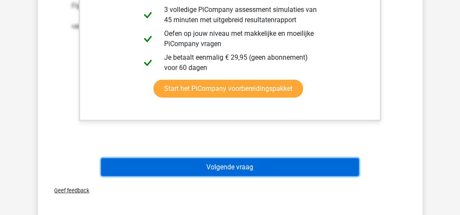
click at [239, 169] on button "Volgende vraag" at bounding box center [230, 167] width 258 height 18
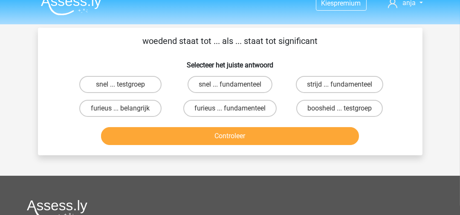
scroll to position [0, 0]
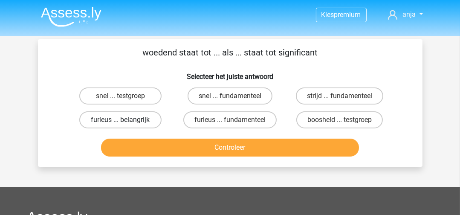
click at [140, 125] on label "furieus ... belangrijk" at bounding box center [120, 119] width 82 height 17
click at [126, 125] on input "furieus ... belangrijk" at bounding box center [123, 123] width 6 height 6
radio input "true"
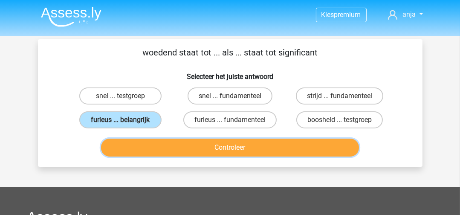
click at [186, 142] on button "Controleer" at bounding box center [230, 148] width 258 height 18
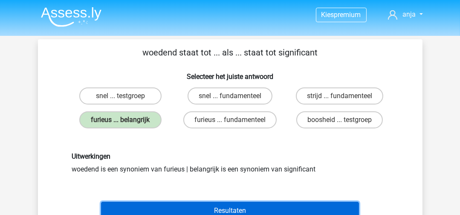
click at [199, 211] on button "Resultaten" at bounding box center [230, 211] width 258 height 18
